Goal: Task Accomplishment & Management: Complete application form

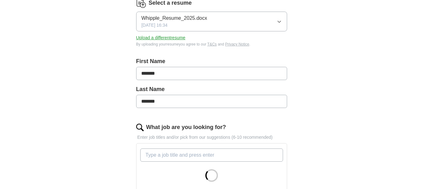
scroll to position [126, 0]
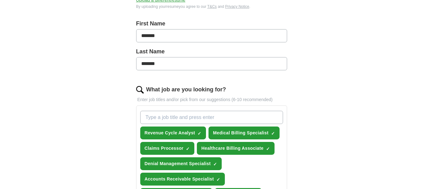
click at [161, 114] on input "What job are you looking for?" at bounding box center [211, 117] width 143 height 13
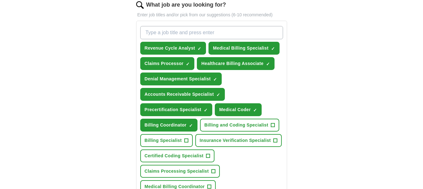
scroll to position [220, 0]
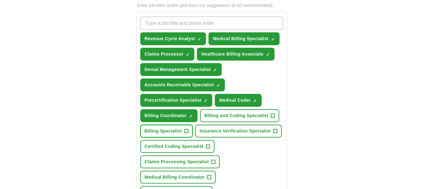
click at [184, 129] on span "+" at bounding box center [186, 131] width 4 height 5
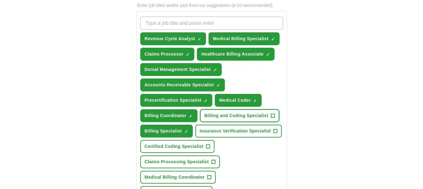
click at [270, 113] on span "+" at bounding box center [272, 115] width 4 height 5
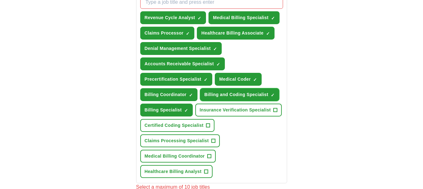
scroll to position [251, 0]
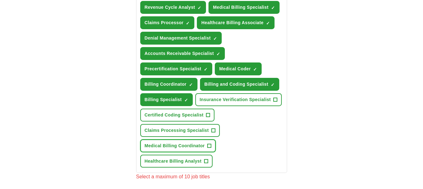
click at [205, 141] on button "Medical Billing Coordinator +" at bounding box center [177, 145] width 75 height 13
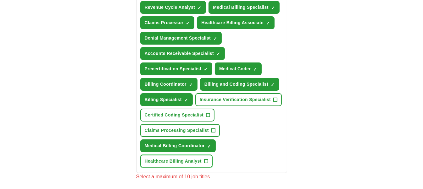
click at [196, 158] on span "Healthcare Billing Analyst" at bounding box center [173, 161] width 57 height 7
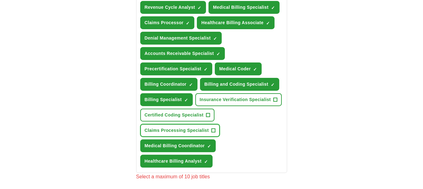
click at [211, 128] on span "+" at bounding box center [213, 130] width 4 height 5
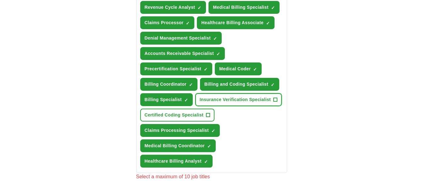
click at [236, 99] on span "Insurance Verification Specialist" at bounding box center [234, 99] width 71 height 7
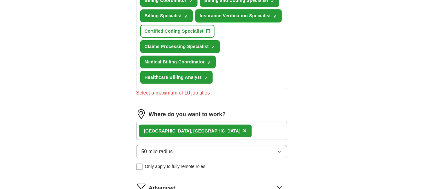
scroll to position [346, 0]
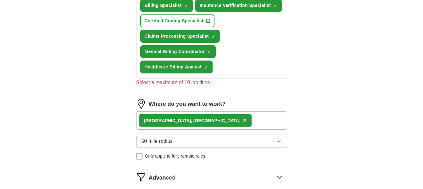
click at [209, 113] on div "[PERSON_NAME], [GEOGRAPHIC_DATA] ×" at bounding box center [211, 121] width 151 height 18
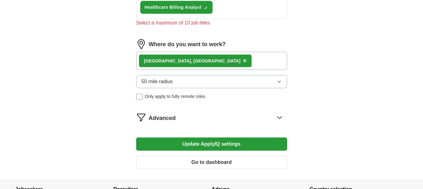
scroll to position [440, 0]
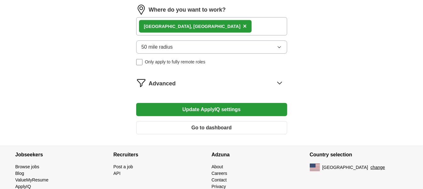
click at [224, 104] on button "Update ApplyIQ settings" at bounding box center [211, 109] width 151 height 13
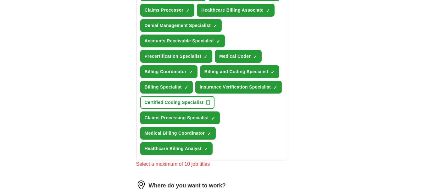
scroll to position [251, 0]
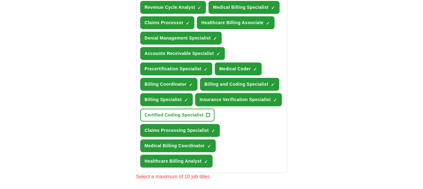
click at [0, 0] on span "×" at bounding box center [0, 0] width 0 height 0
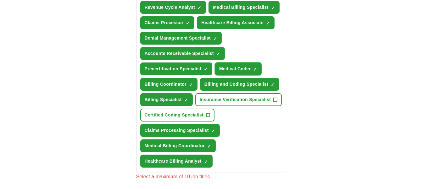
click at [250, 66] on span "Medical Coder" at bounding box center [234, 69] width 31 height 7
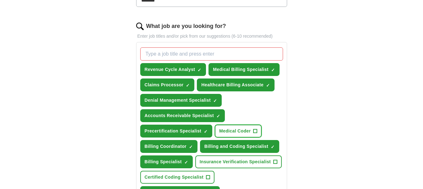
scroll to position [188, 0]
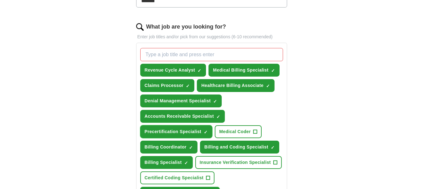
click at [0, 0] on span "×" at bounding box center [0, 0] width 0 height 0
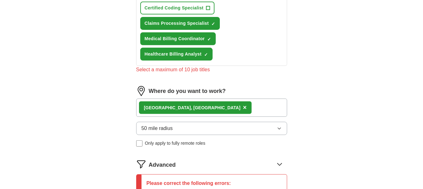
scroll to position [440, 0]
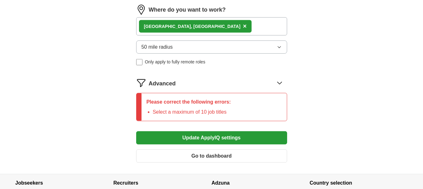
click at [204, 134] on button "Update ApplyIQ settings" at bounding box center [211, 137] width 151 height 13
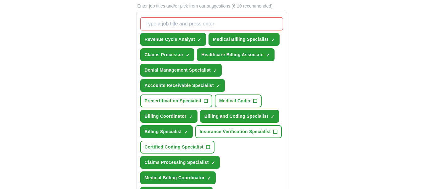
scroll to position [188, 0]
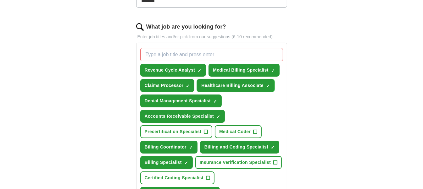
click at [0, 0] on span "×" at bounding box center [0, 0] width 0 height 0
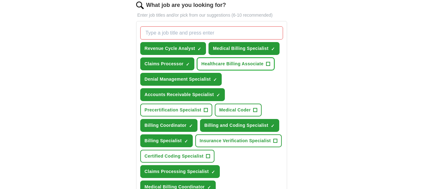
scroll to position [220, 0]
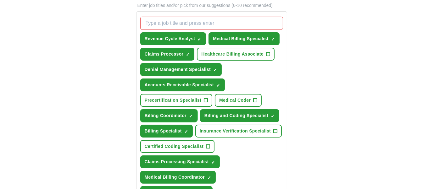
click at [0, 0] on span "×" at bounding box center [0, 0] width 0 height 0
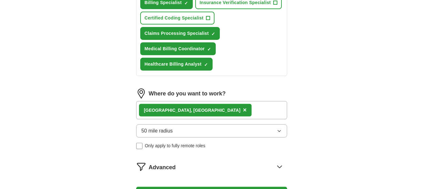
scroll to position [408, 0]
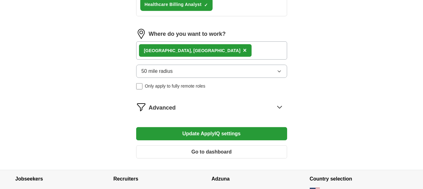
click at [218, 129] on button "Update ApplyIQ settings" at bounding box center [211, 133] width 151 height 13
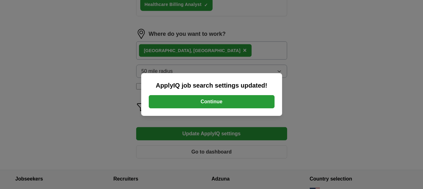
click at [217, 104] on button "Continue" at bounding box center [212, 101] width 126 height 13
